Goal: Transaction & Acquisition: Purchase product/service

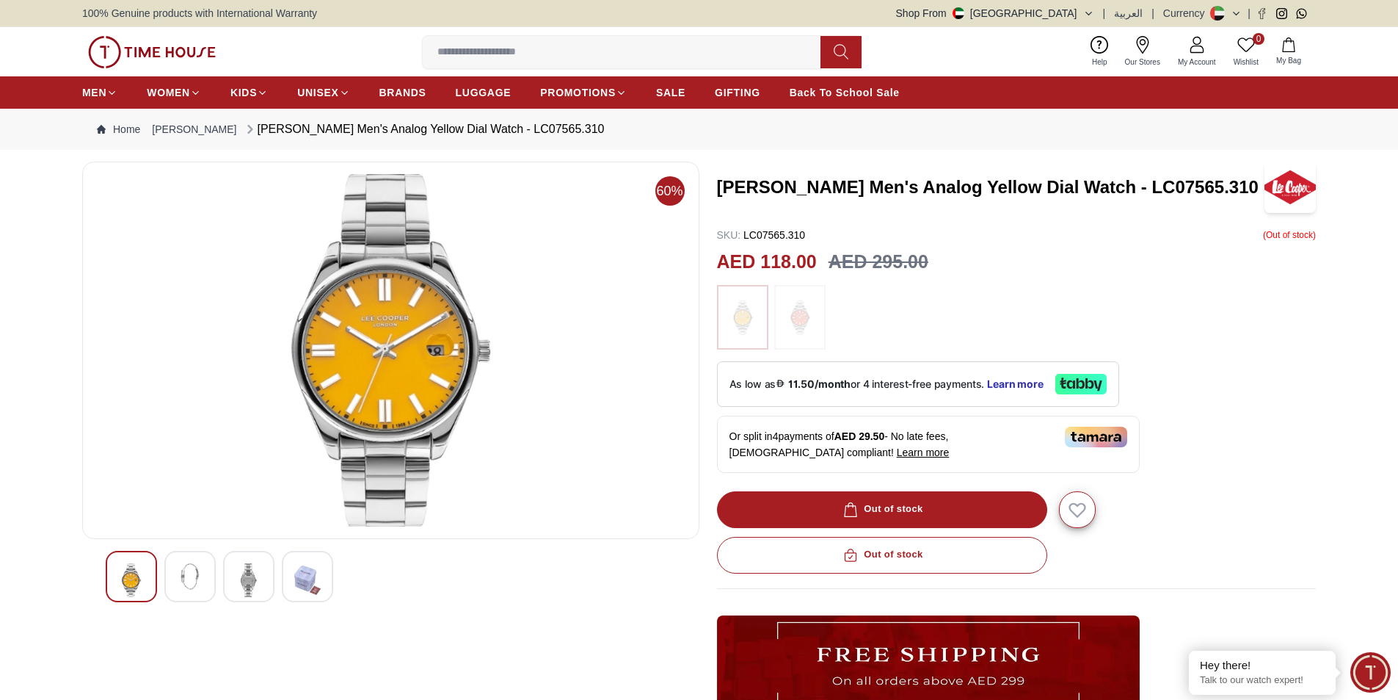
click at [1219, 15] on icon at bounding box center [1216, 13] width 10 height 5
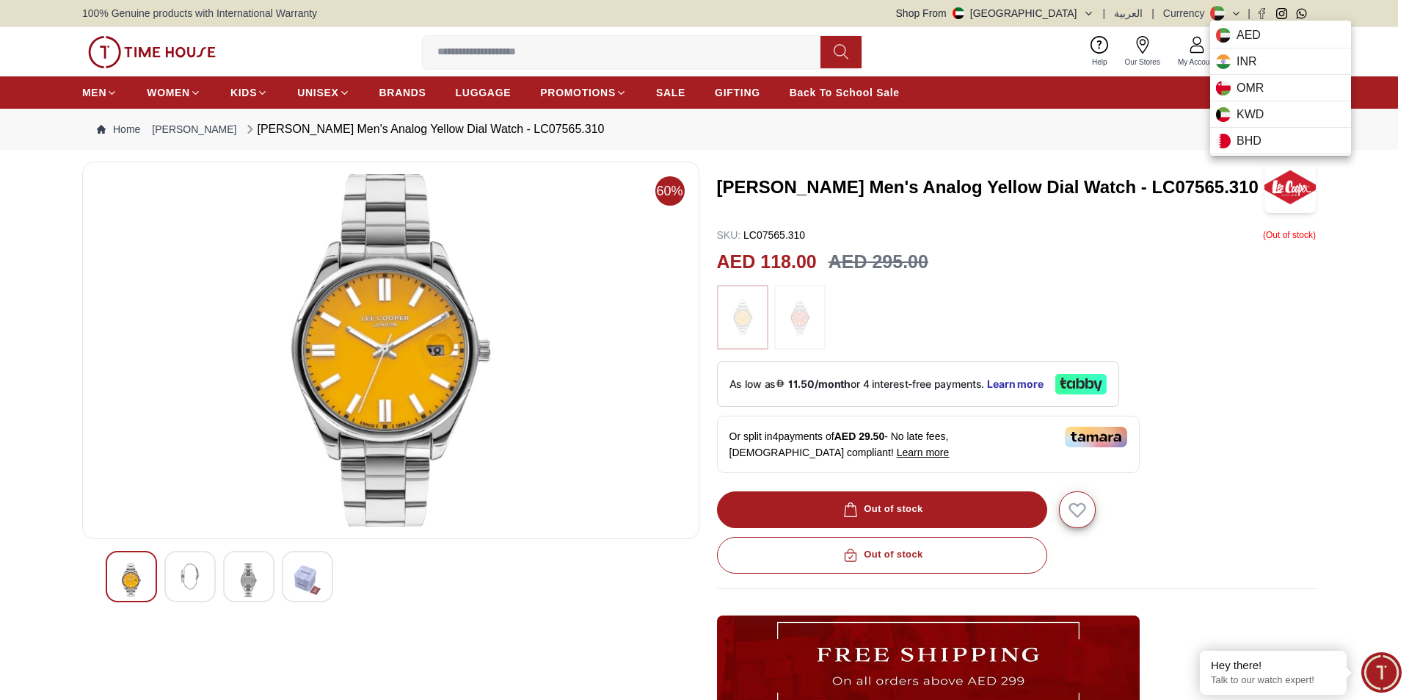
click at [1368, 164] on div at bounding box center [704, 350] width 1409 height 700
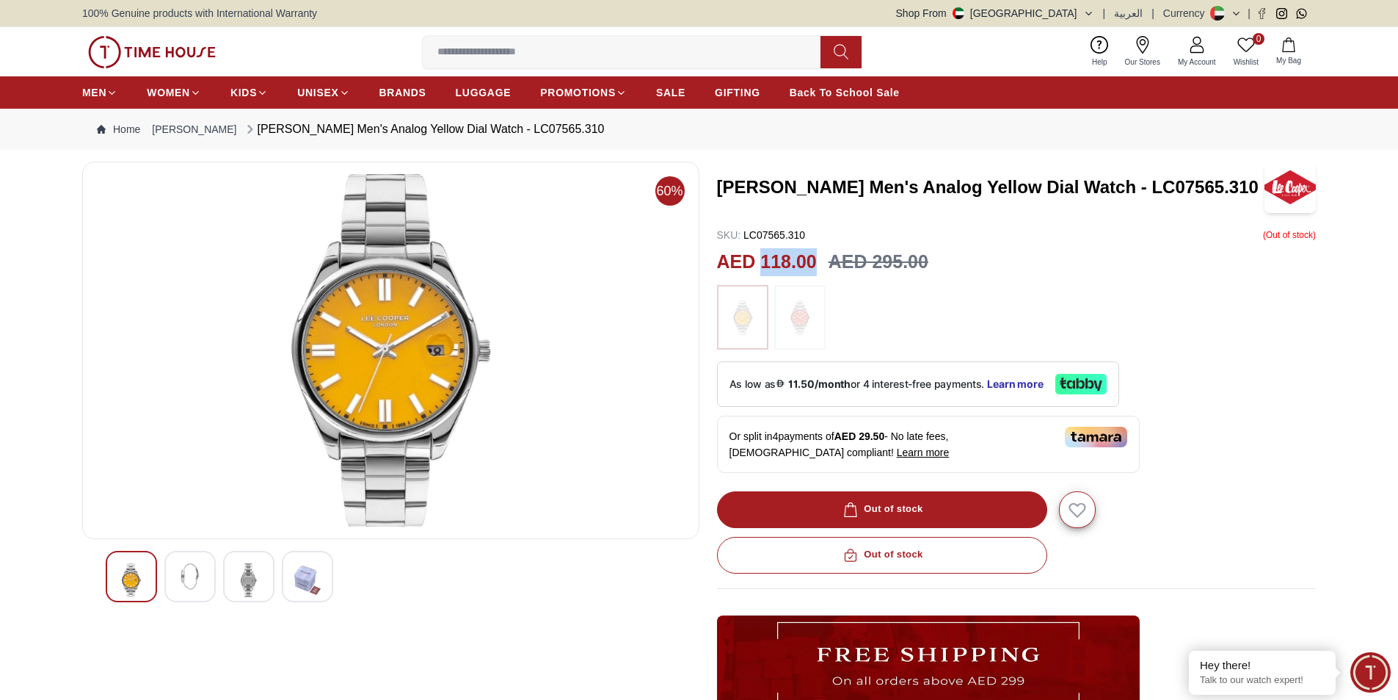
drag, startPoint x: 817, startPoint y: 258, endPoint x: 763, endPoint y: 264, distance: 53.9
click at [763, 264] on div "AED 118.00 AED 295.00" at bounding box center [1017, 262] width 600 height 28
copy h2 "118.00"
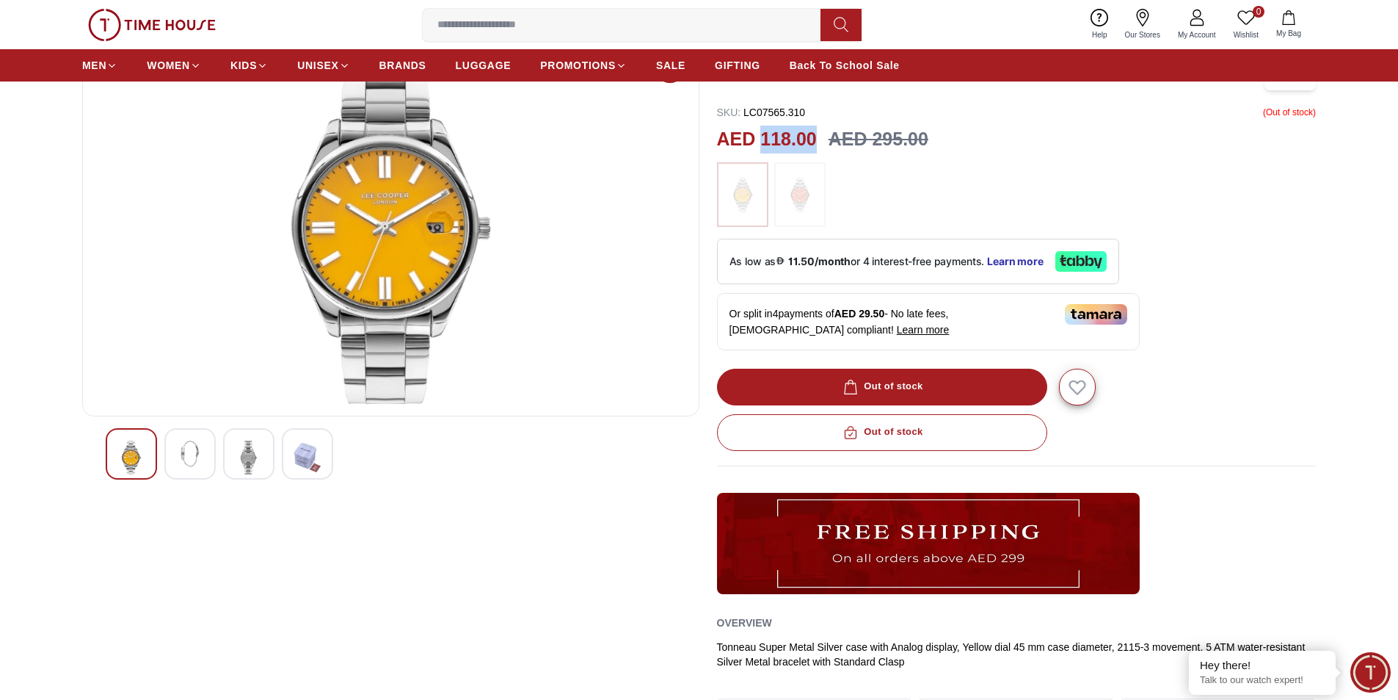
scroll to position [244, 0]
